Goal: Navigation & Orientation: Find specific page/section

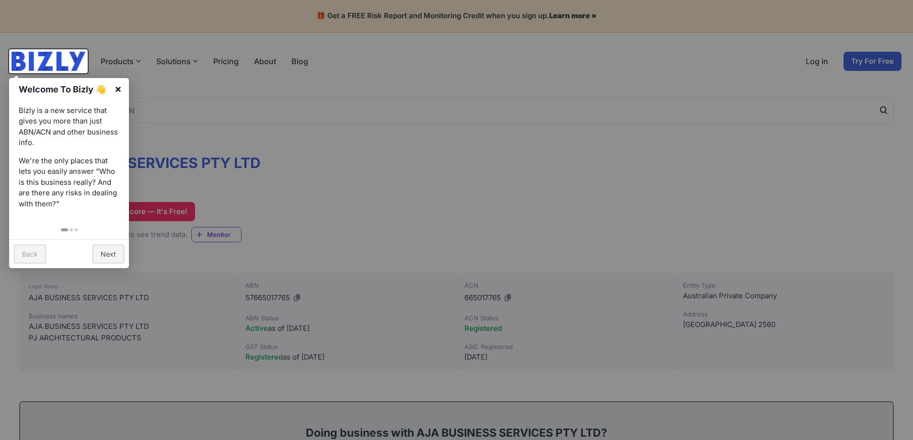
click at [119, 91] on link "×" at bounding box center [118, 89] width 22 height 22
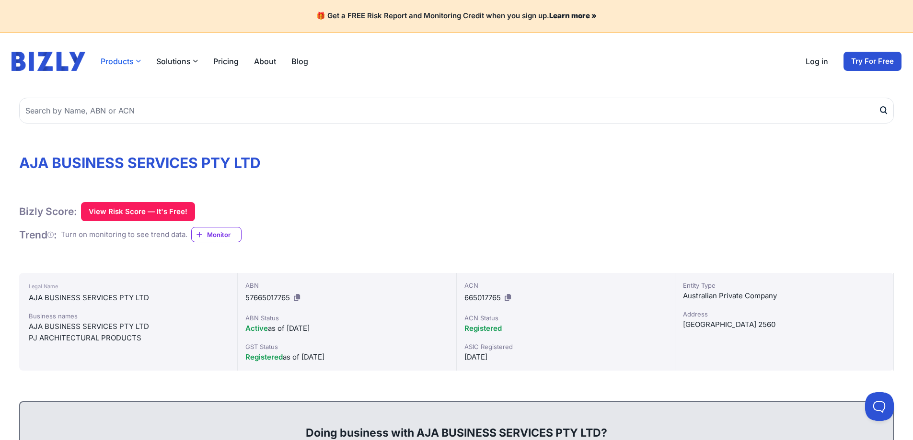
click at [114, 63] on button "Products" at bounding box center [121, 61] width 40 height 11
click at [116, 62] on button "Products" at bounding box center [121, 61] width 40 height 11
click at [138, 58] on icon "button" at bounding box center [138, 60] width 5 height 5
click at [121, 64] on button "Products" at bounding box center [121, 61] width 40 height 11
click at [118, 62] on button "Products" at bounding box center [121, 61] width 40 height 11
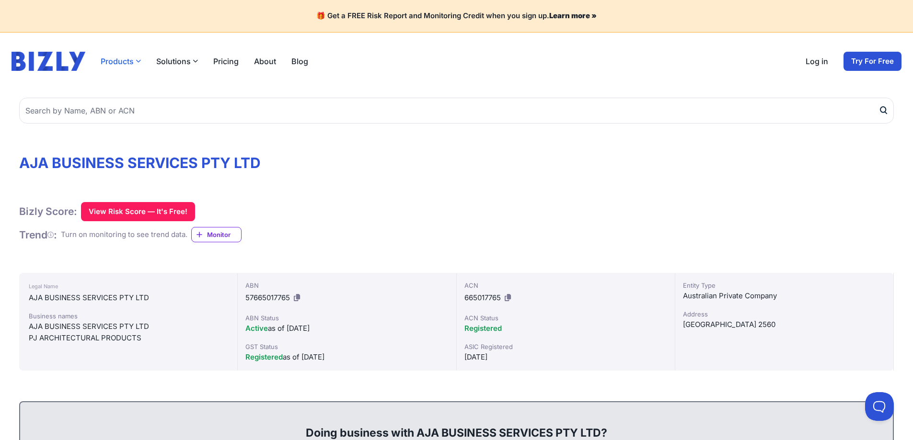
click at [118, 62] on button "Products" at bounding box center [121, 61] width 40 height 11
click at [115, 59] on button "Products" at bounding box center [121, 61] width 40 height 11
